Goal: Task Accomplishment & Management: Use online tool/utility

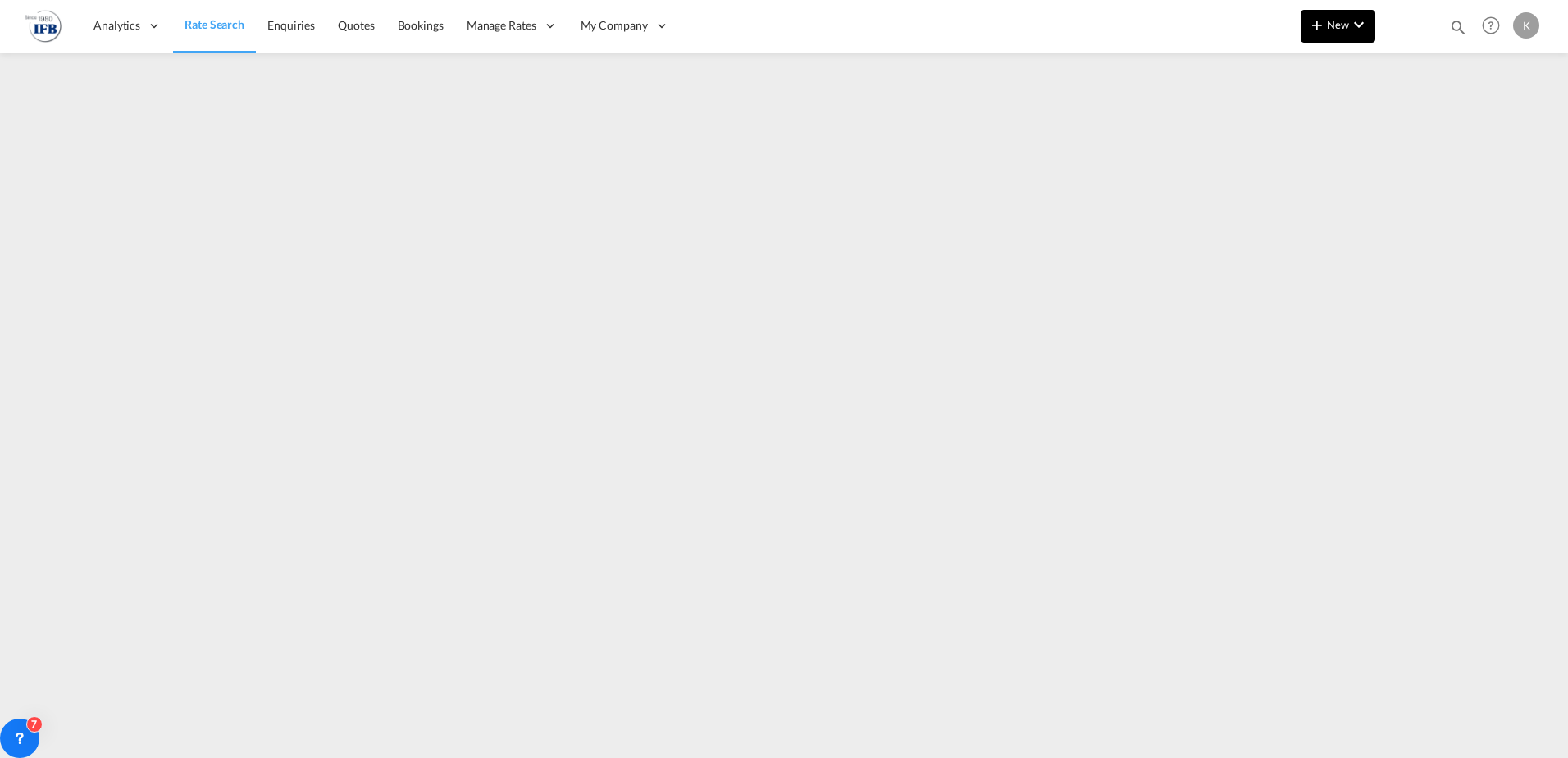
click at [1375, 32] on button "New" at bounding box center [1338, 26] width 74 height 33
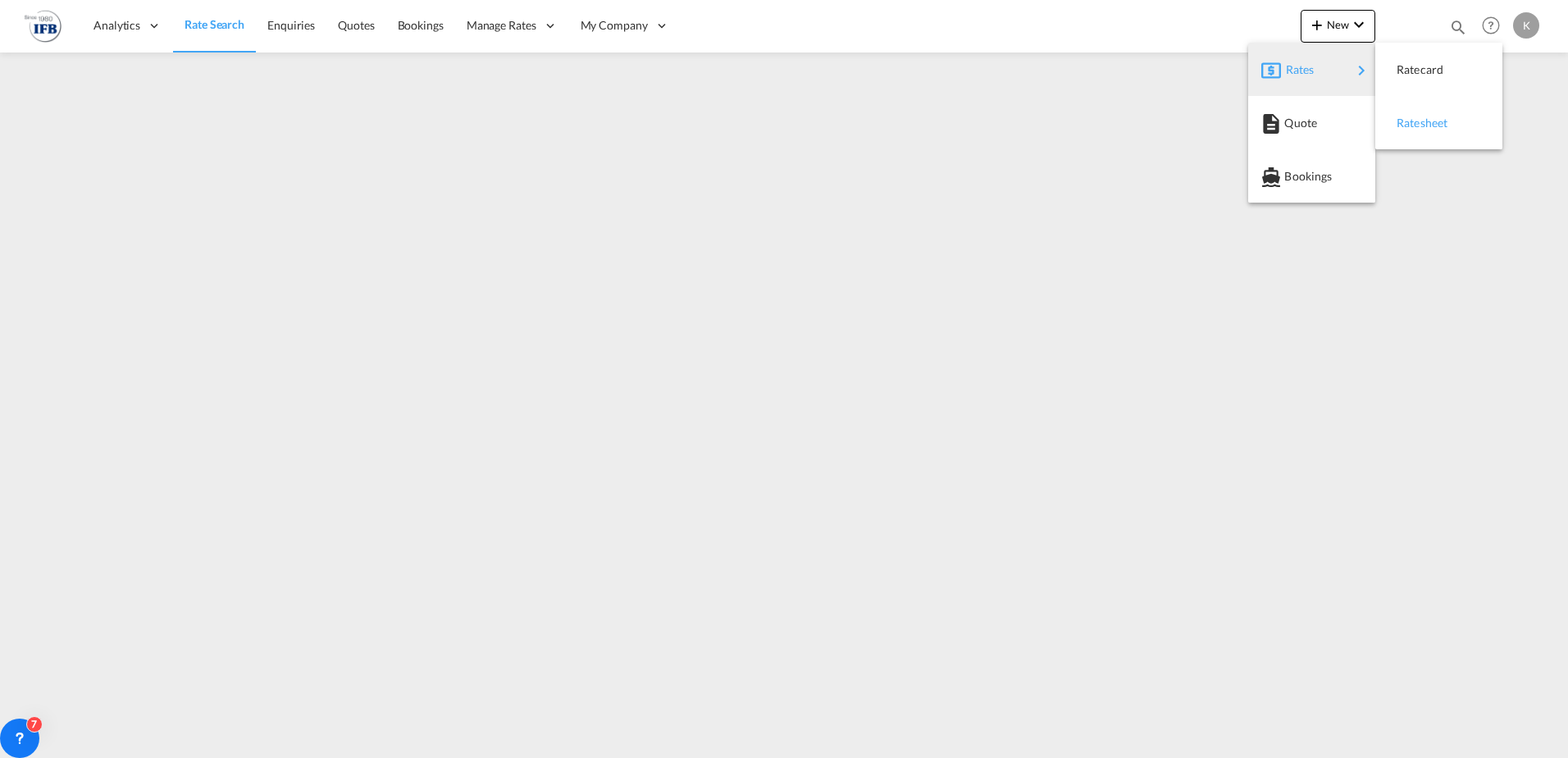
click at [1403, 124] on span "Ratesheet" at bounding box center [1406, 123] width 18 height 33
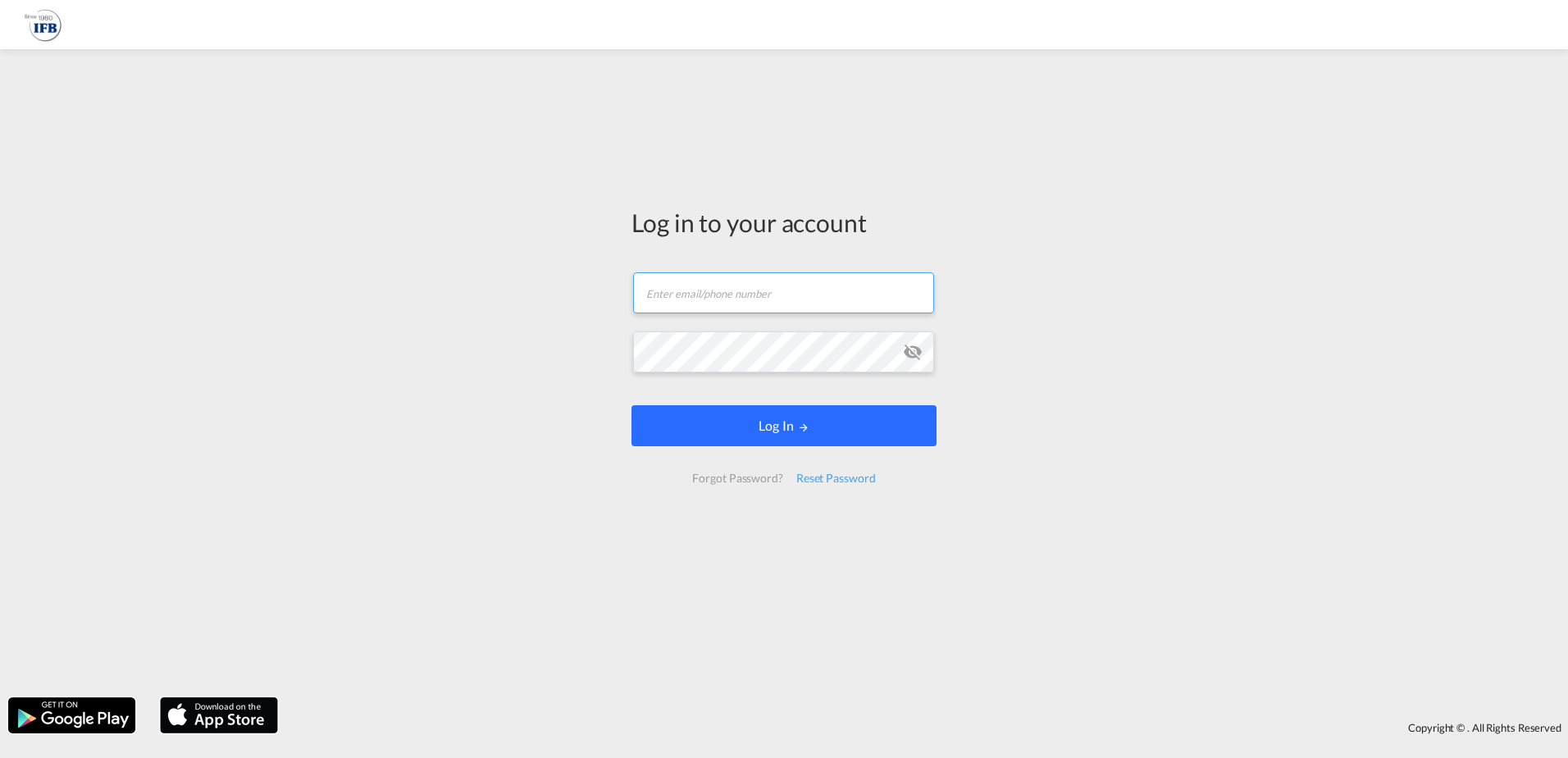
type input "[EMAIL_ADDRESS][DOMAIN_NAME]"
click at [726, 432] on button "Log In" at bounding box center [784, 425] width 305 height 41
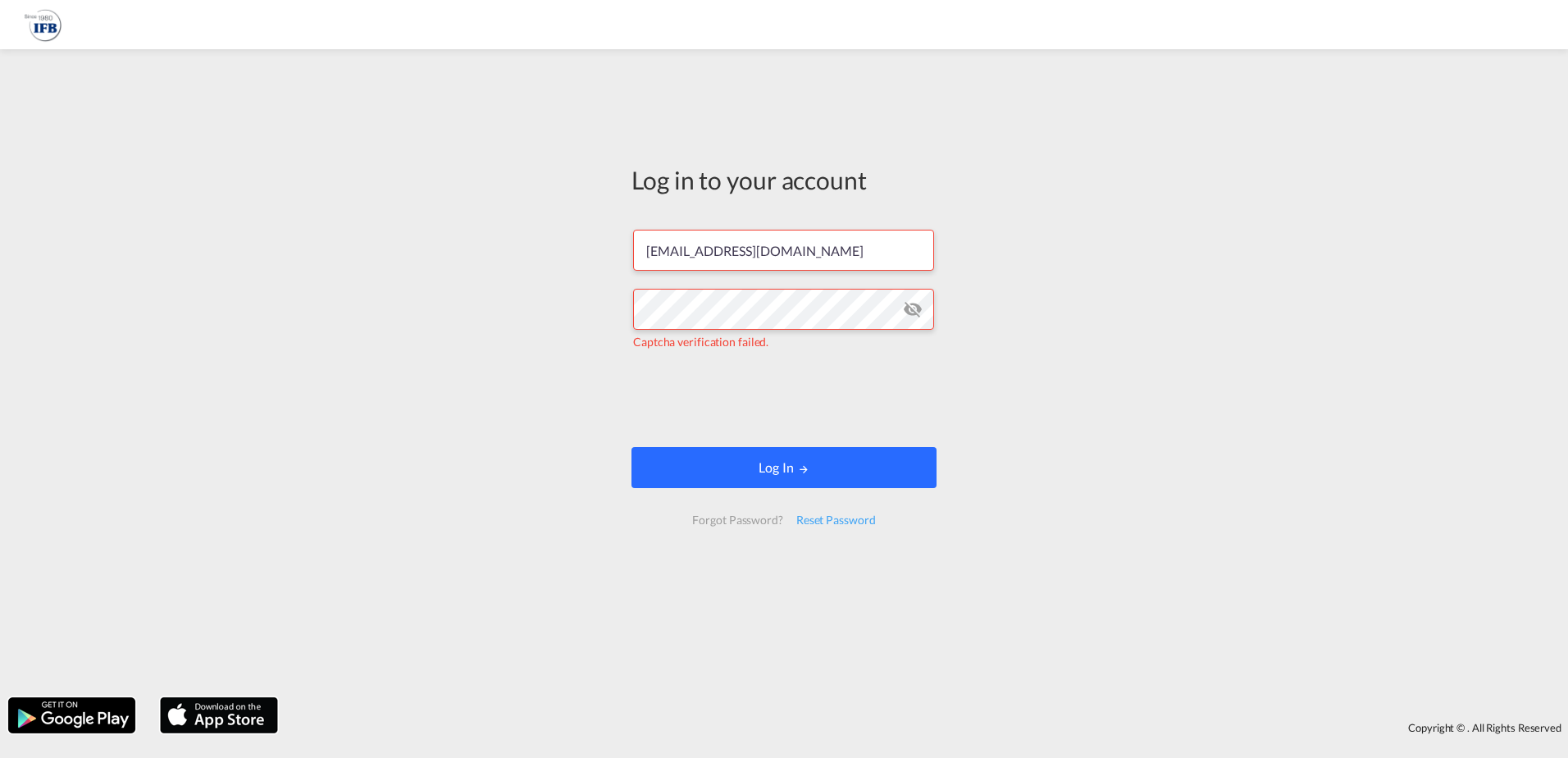
click at [823, 463] on button "Log In" at bounding box center [784, 467] width 305 height 41
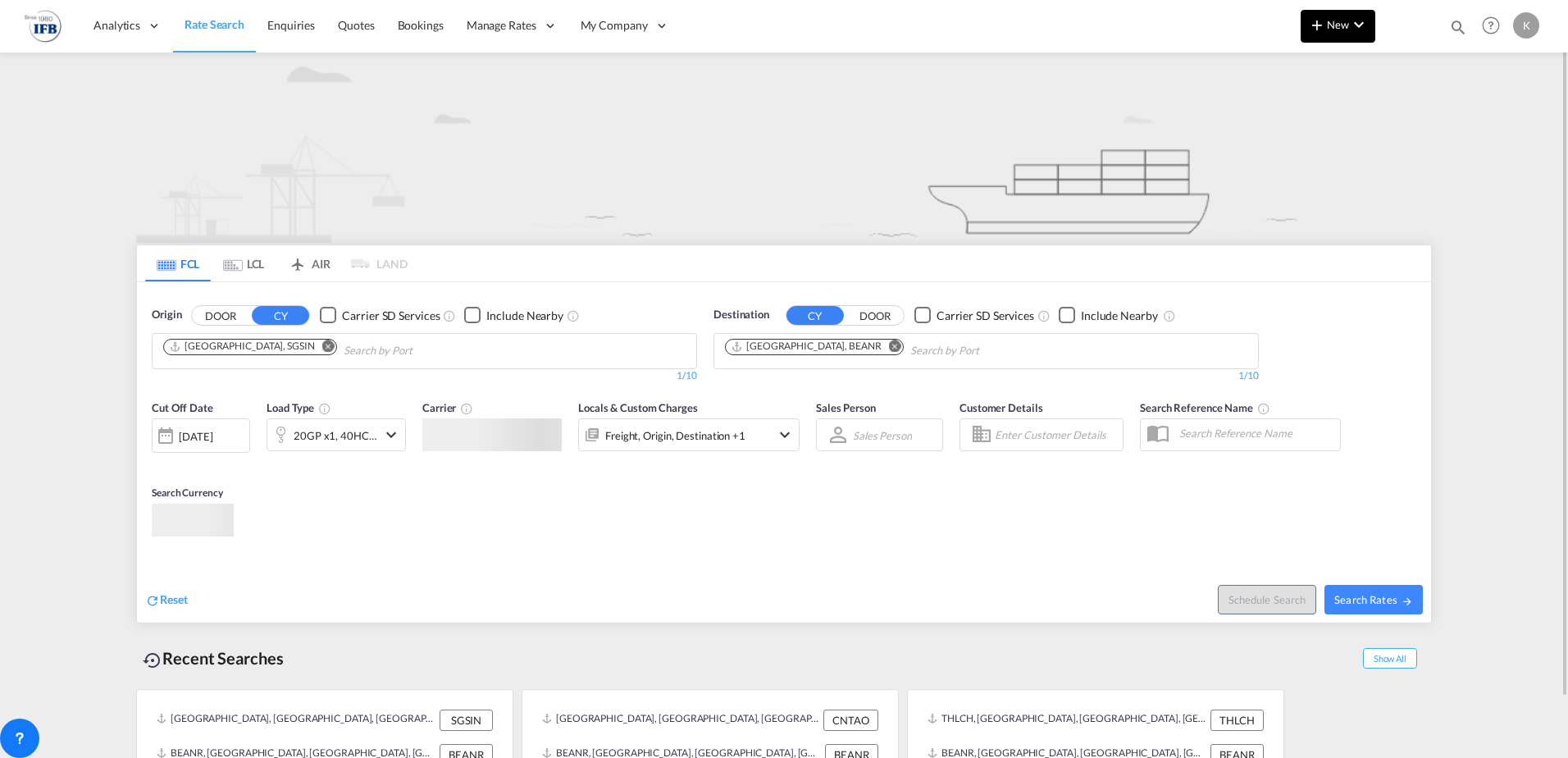
click at [1343, 25] on span "New" at bounding box center [1338, 25] width 62 height 13
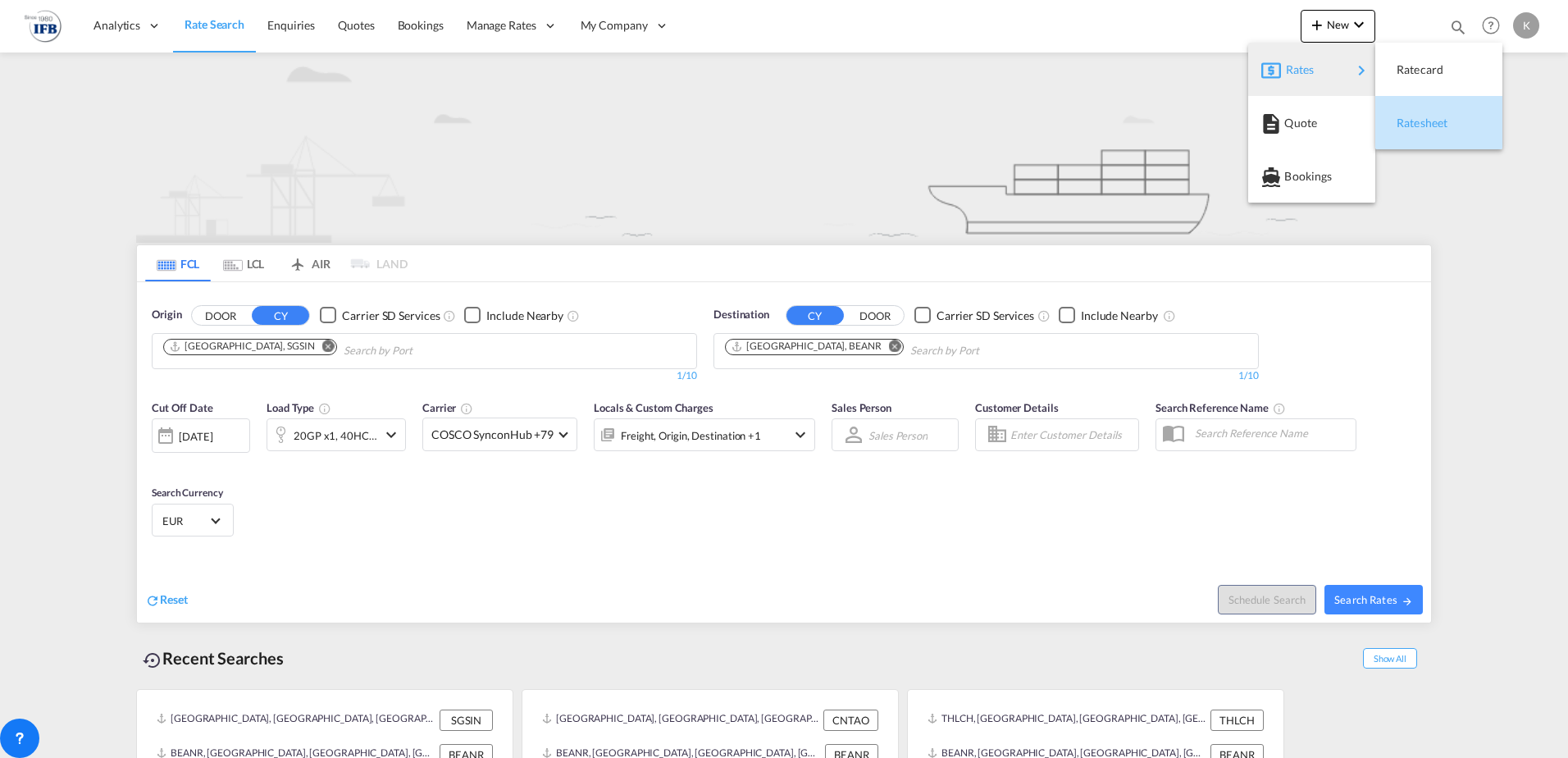
click at [1423, 132] on div "Ratesheet" at bounding box center [1427, 123] width 61 height 41
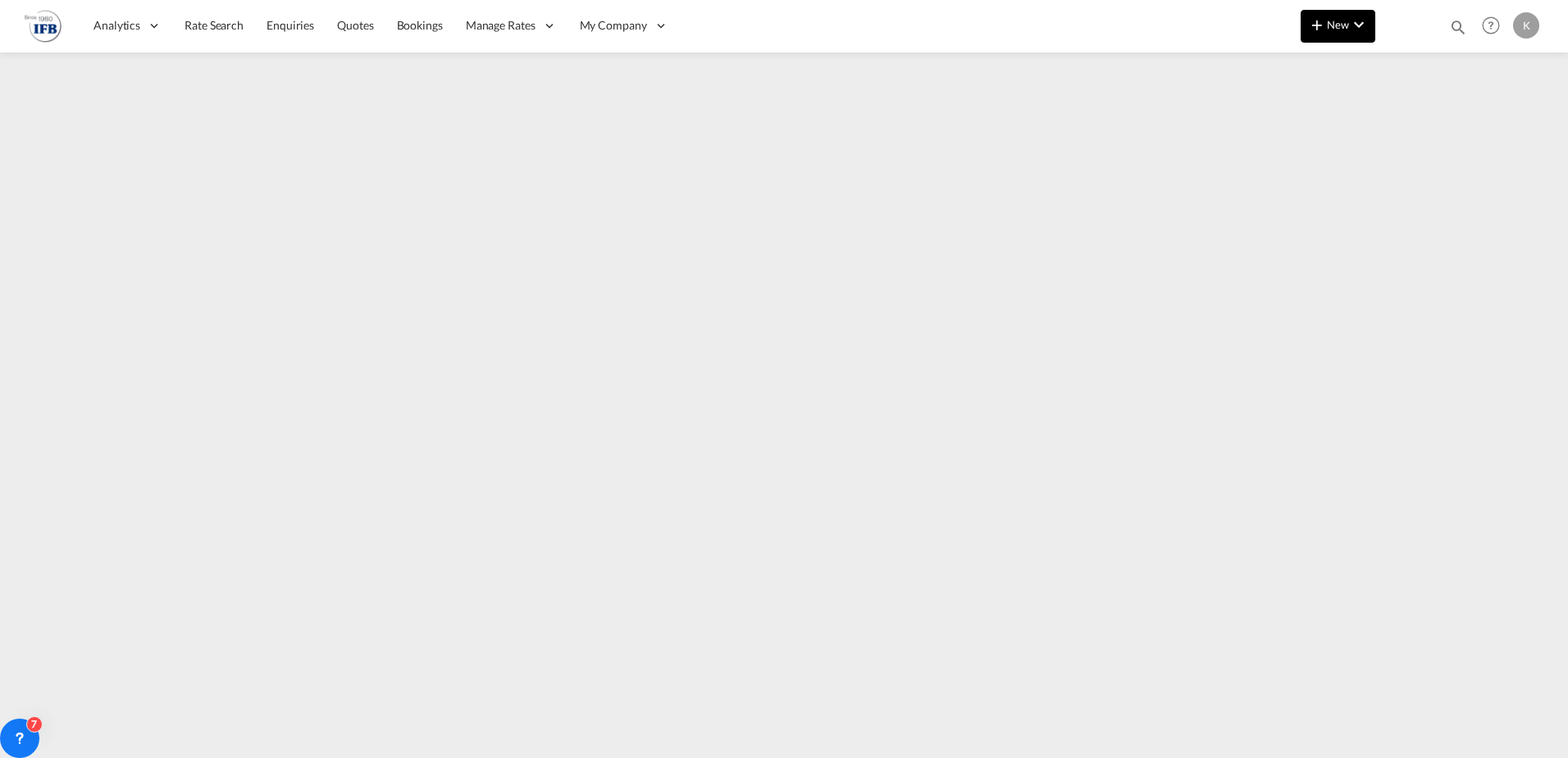
click at [1320, 25] on md-icon "icon-plus 400-fg" at bounding box center [1317, 25] width 20 height 20
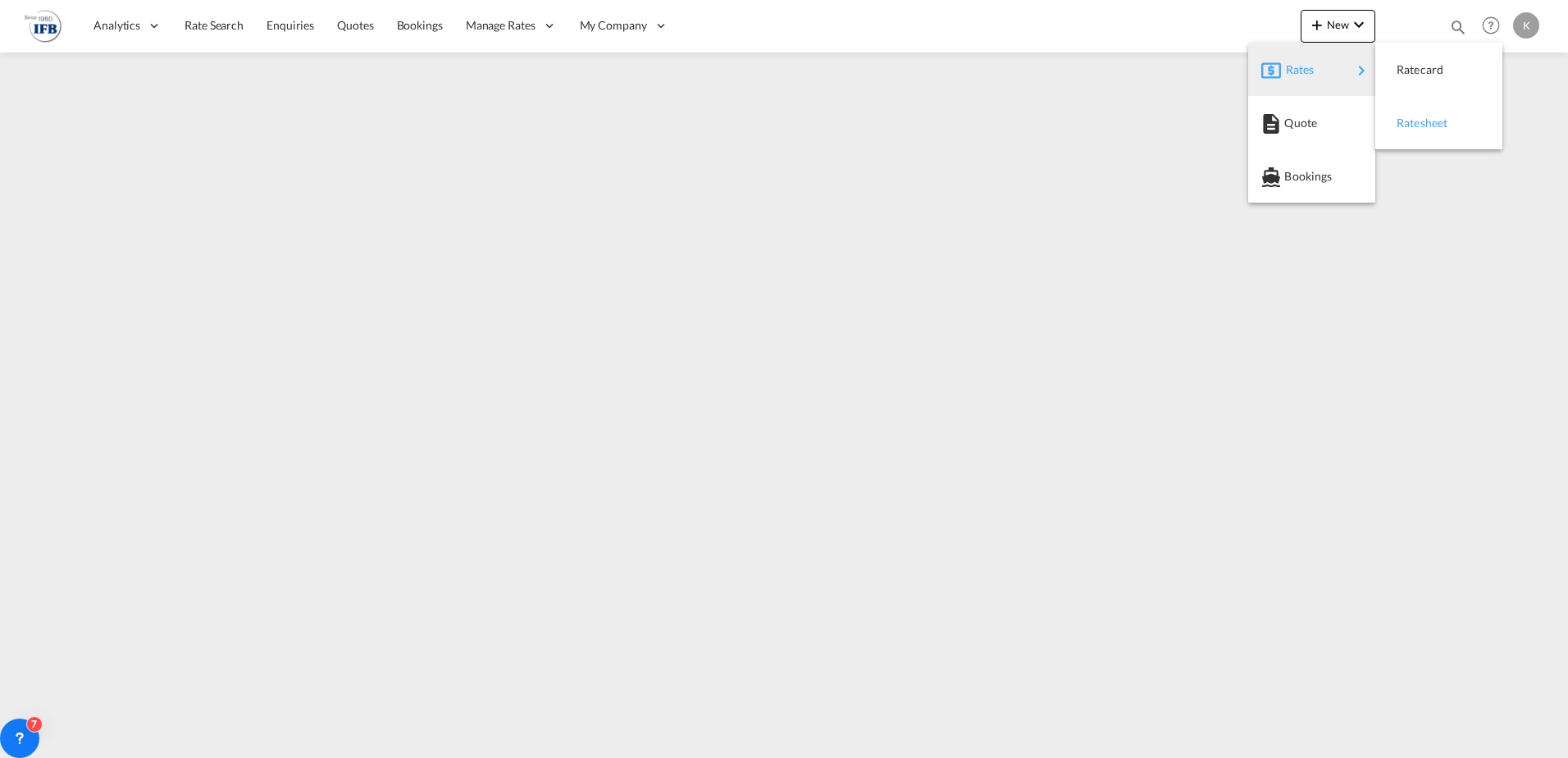
click at [1402, 117] on span "Ratesheet" at bounding box center [1406, 123] width 18 height 33
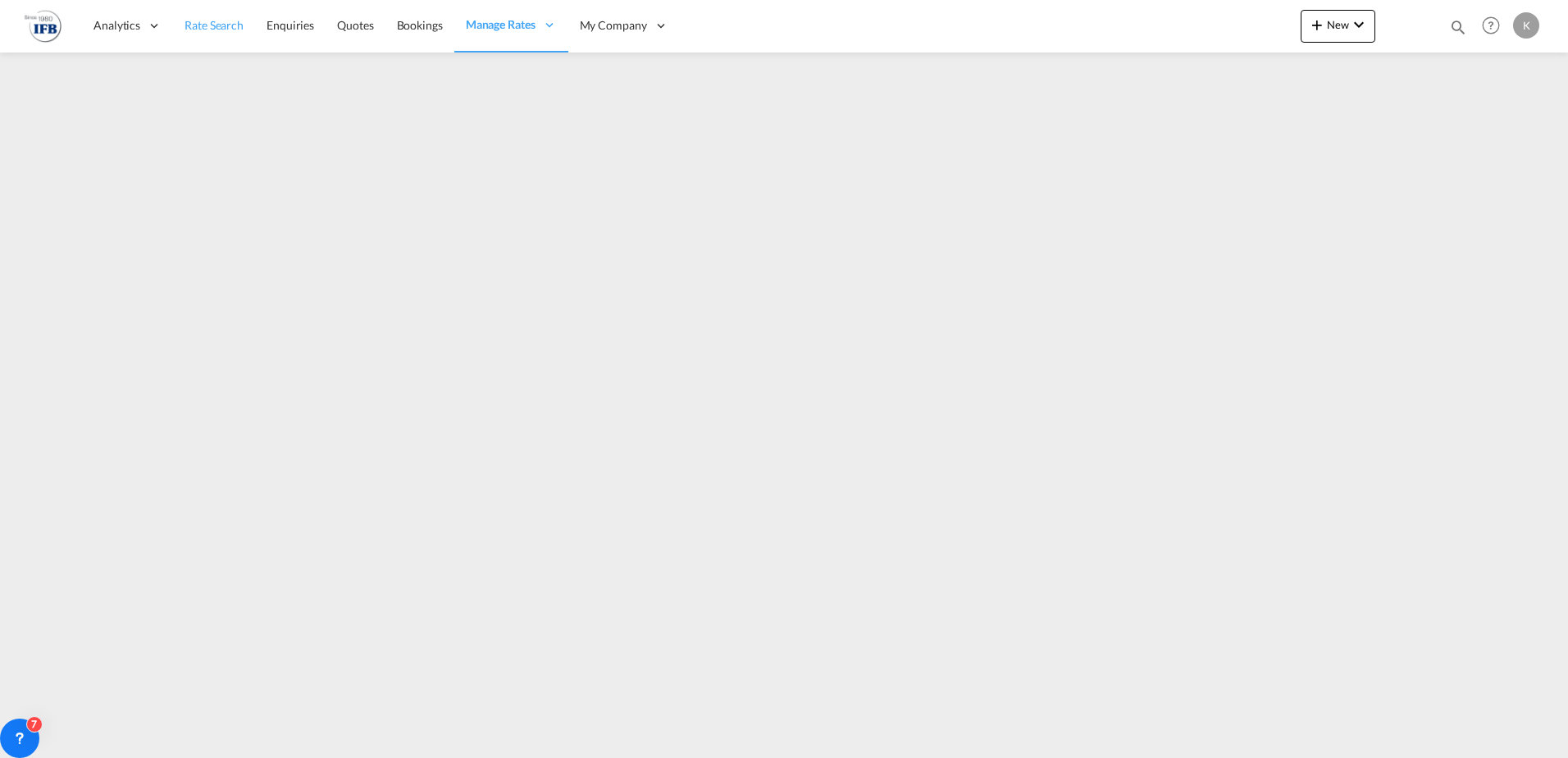
click at [206, 30] on span "Rate Search" at bounding box center [213, 25] width 59 height 14
